Goal: Task Accomplishment & Management: Manage account settings

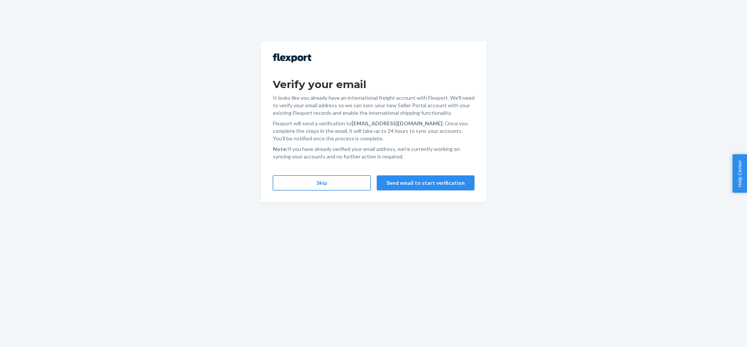
click at [316, 182] on button "Skip" at bounding box center [322, 182] width 98 height 15
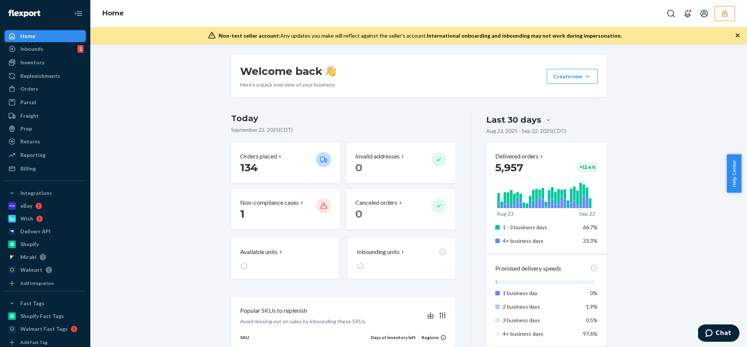
click at [717, 7] on button "button" at bounding box center [724, 13] width 20 height 15
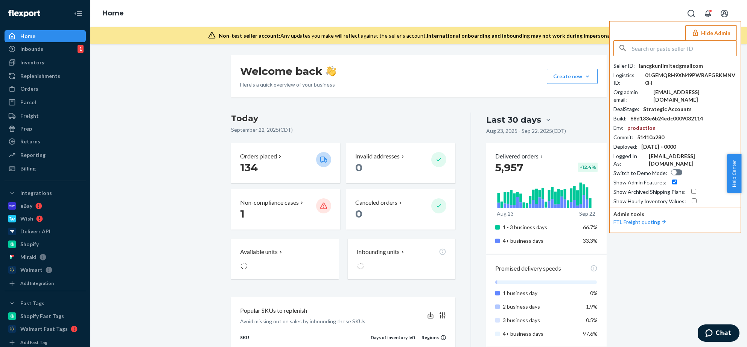
click at [677, 46] on input "text" at bounding box center [684, 48] width 105 height 15
click at [633, 48] on input "[EMAIL_ADDRESS][DOMAIN_NAME]" at bounding box center [684, 48] width 105 height 15
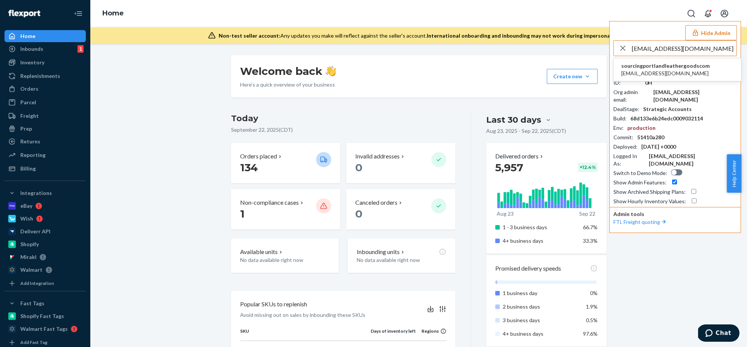
type input "[EMAIL_ADDRESS][DOMAIN_NAME]"
click at [646, 70] on span "[EMAIL_ADDRESS][DOMAIN_NAME]" at bounding box center [665, 74] width 88 height 8
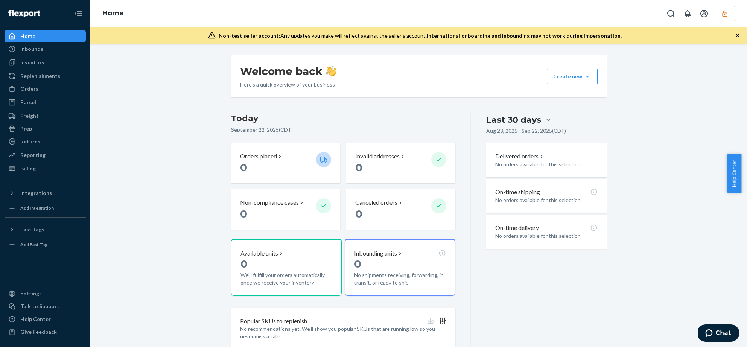
click at [721, 19] on button "button" at bounding box center [724, 13] width 20 height 15
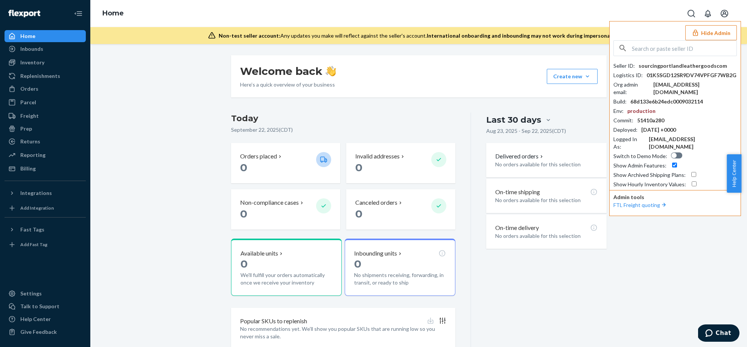
drag, startPoint x: 645, startPoint y: 75, endPoint x: 731, endPoint y: 74, distance: 86.2
click at [731, 74] on div "01K5SGD12SR9DV74VPFGF7WB2G" at bounding box center [691, 75] width 90 height 8
copy div "01K5SGD12SR9DV74VPFGF7WB2G"
click at [682, 73] on div "01K5SGD12SR9DV74VPFGF7WB2G" at bounding box center [691, 75] width 90 height 8
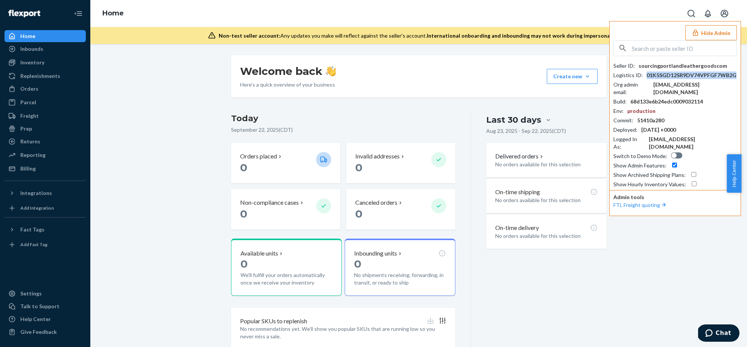
drag, startPoint x: 646, startPoint y: 75, endPoint x: 732, endPoint y: 74, distance: 86.1
click at [732, 74] on div "01K5SGD12SR9DV74VPFGF7WB2G" at bounding box center [691, 75] width 90 height 8
click at [721, 33] on button "Hide Admin" at bounding box center [711, 32] width 52 height 15
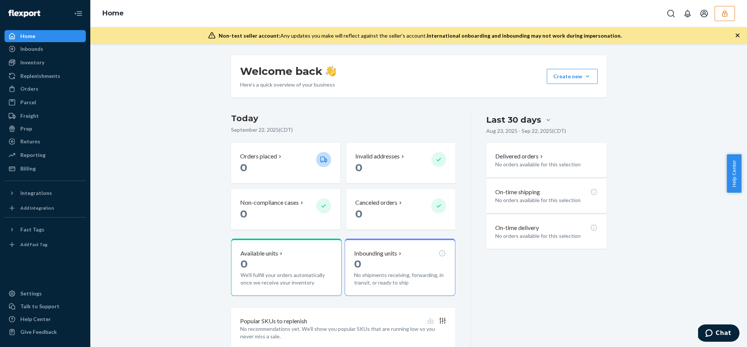
click at [726, 15] on icon "button" at bounding box center [725, 14] width 8 height 8
click at [708, 15] on icon "Open account menu" at bounding box center [703, 13] width 9 height 9
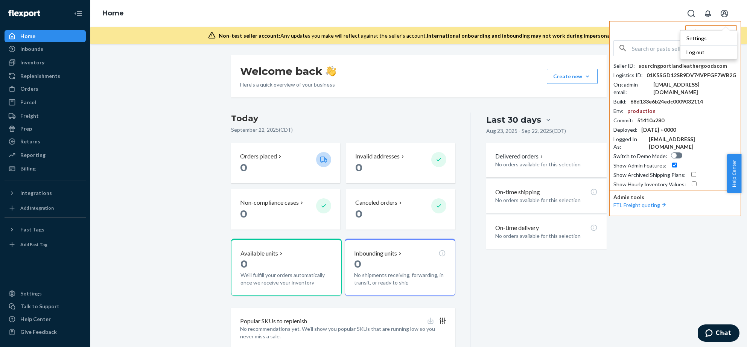
click at [659, 43] on input "text" at bounding box center [684, 48] width 105 height 15
type input "bknorr"
click at [671, 64] on li "bknorrflexportcom [EMAIL_ADDRESS][DOMAIN_NAME]" at bounding box center [677, 69] width 127 height 23
